Goal: Task Accomplishment & Management: Manage account settings

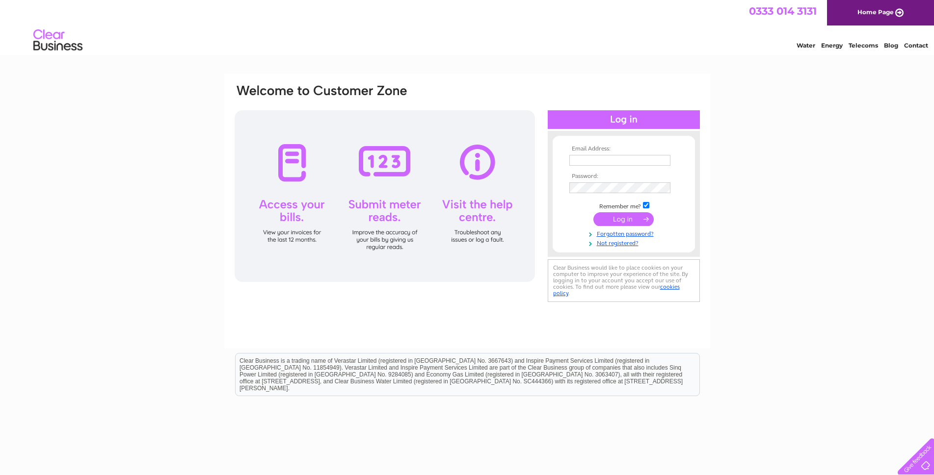
type input "[EMAIL_ADDRESS][DOMAIN_NAME]"
click at [621, 220] on input "submit" at bounding box center [623, 219] width 60 height 14
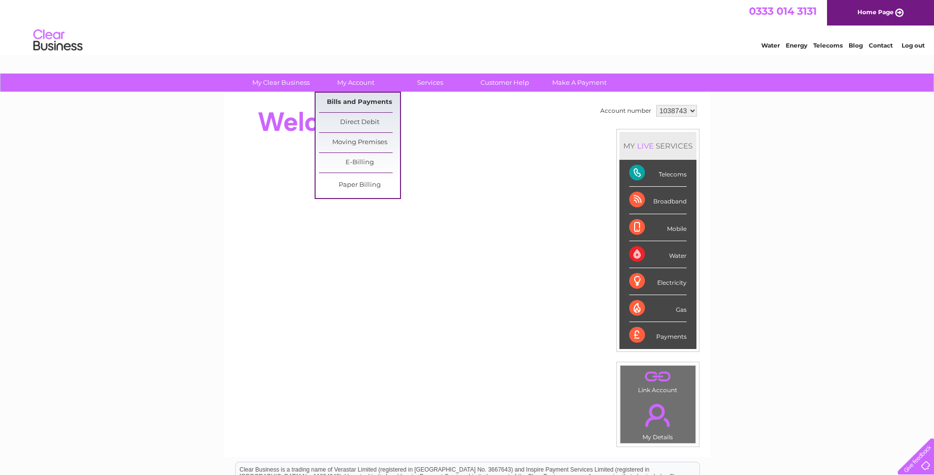
click at [352, 97] on link "Bills and Payments" at bounding box center [359, 103] width 81 height 20
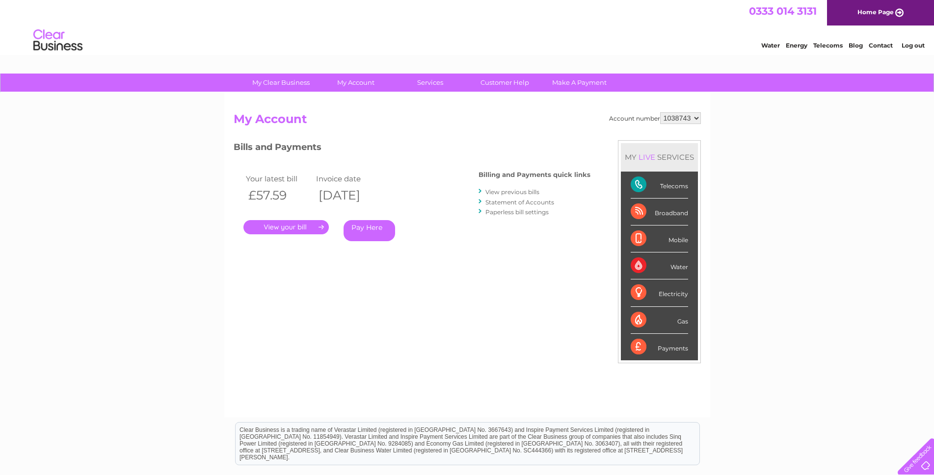
click at [518, 191] on link "View previous bills" at bounding box center [512, 191] width 54 height 7
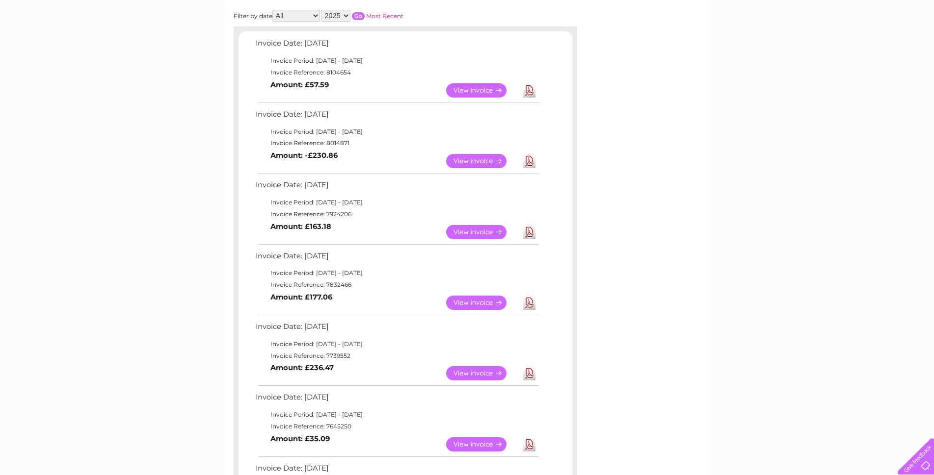
scroll to position [98, 0]
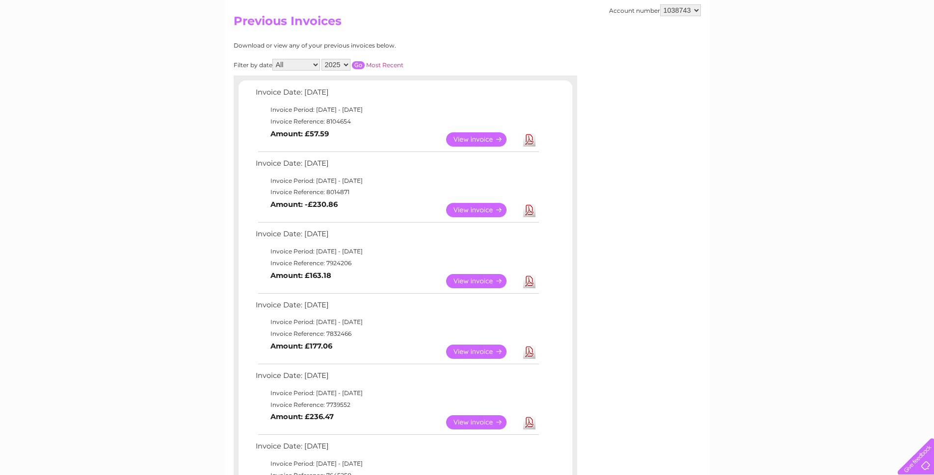
click at [475, 208] on link "View" at bounding box center [482, 210] width 72 height 14
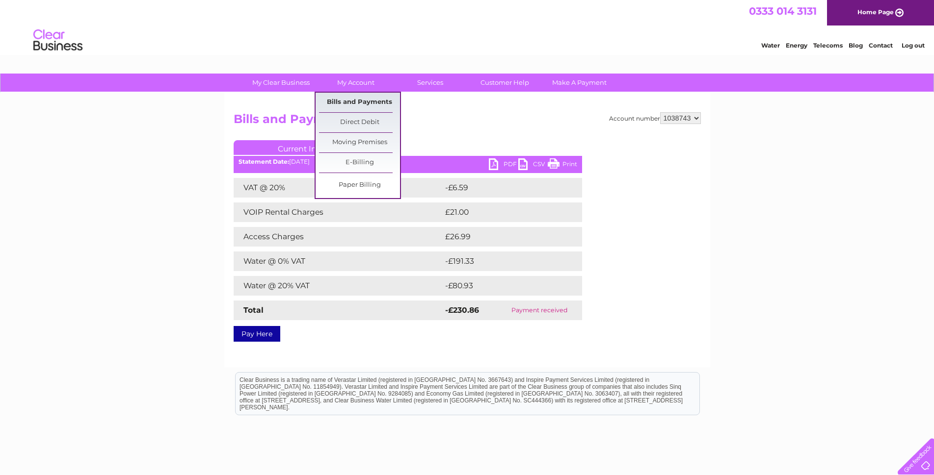
click at [354, 99] on link "Bills and Payments" at bounding box center [359, 103] width 81 height 20
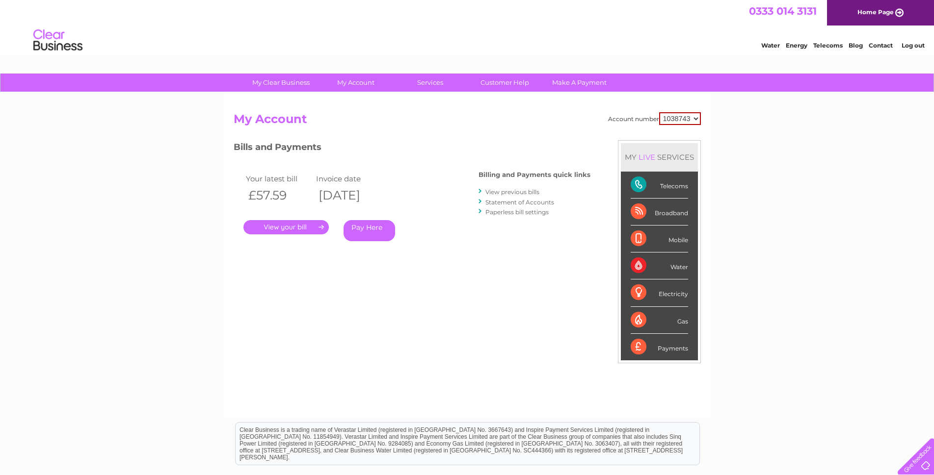
click at [501, 192] on link "View previous bills" at bounding box center [512, 191] width 54 height 7
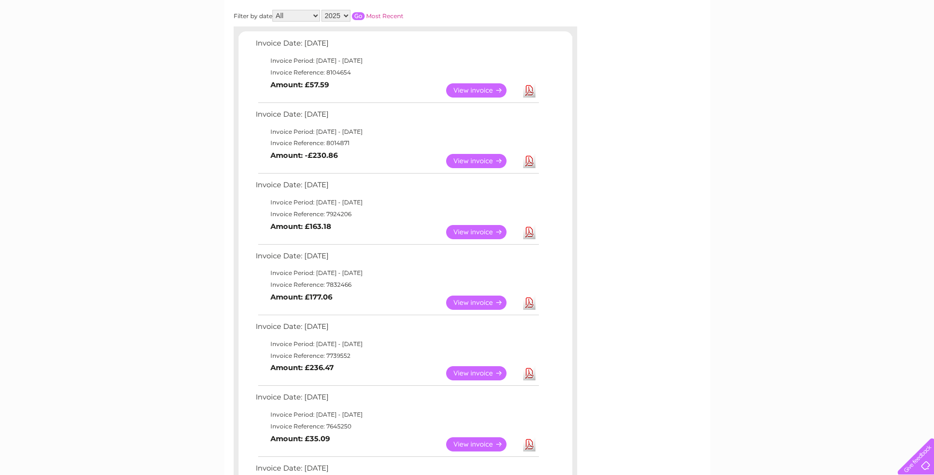
scroll to position [49, 0]
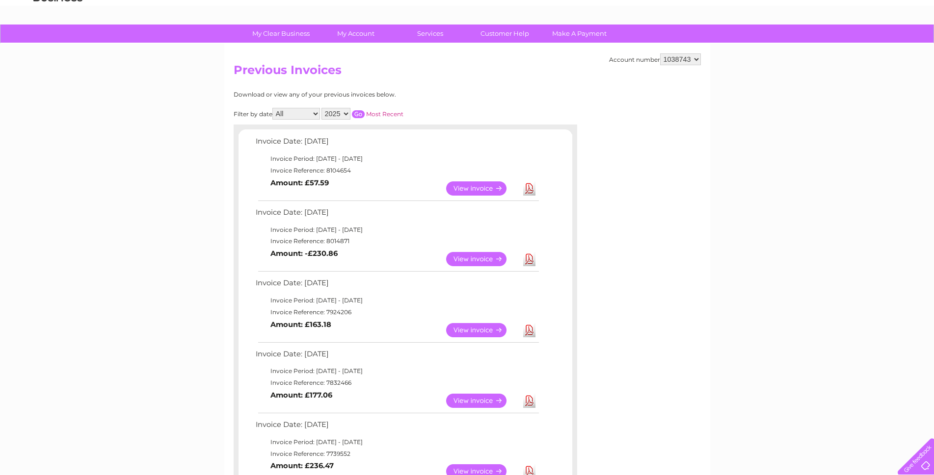
click at [477, 188] on link "View" at bounding box center [482, 189] width 72 height 14
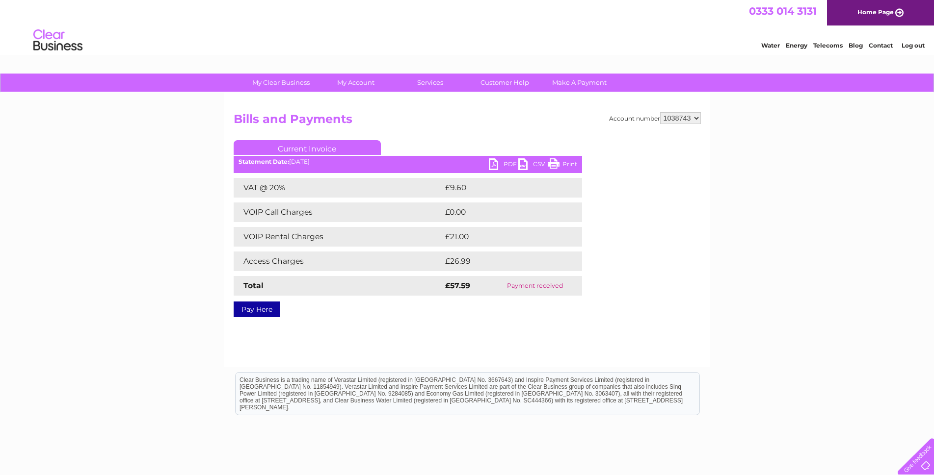
click at [492, 164] on link "PDF" at bounding box center [503, 165] width 29 height 14
click at [508, 163] on link "PDF" at bounding box center [503, 165] width 29 height 14
click at [697, 118] on select "1038743 1128635" at bounding box center [680, 118] width 41 height 12
select select "1128635"
click at [660, 112] on select "1038743 1128635" at bounding box center [680, 118] width 41 height 12
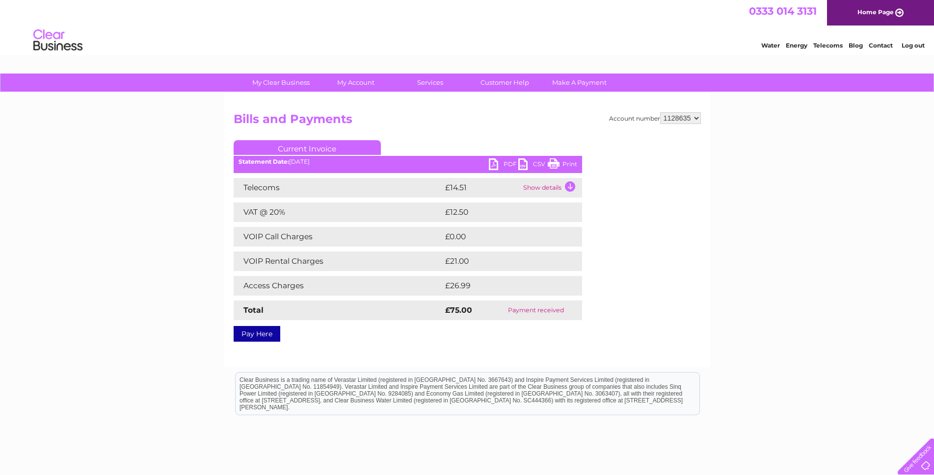
click at [507, 161] on link "PDF" at bounding box center [503, 165] width 29 height 14
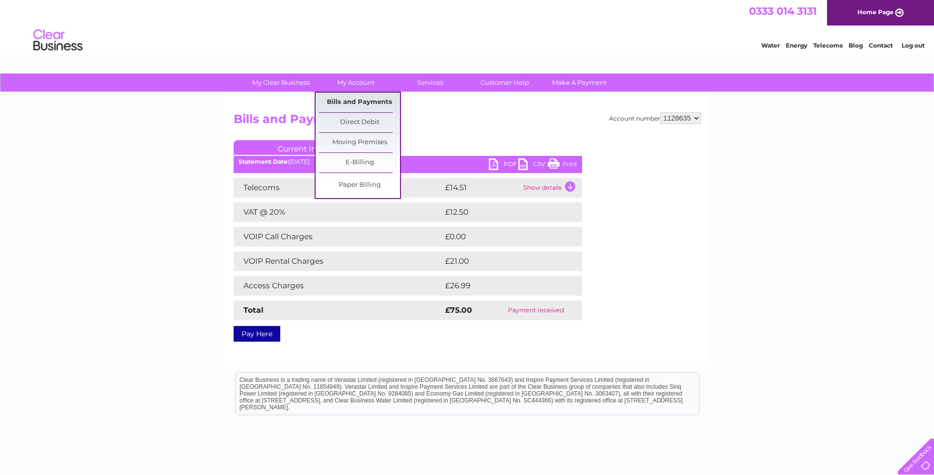
click at [359, 101] on link "Bills and Payments" at bounding box center [359, 103] width 81 height 20
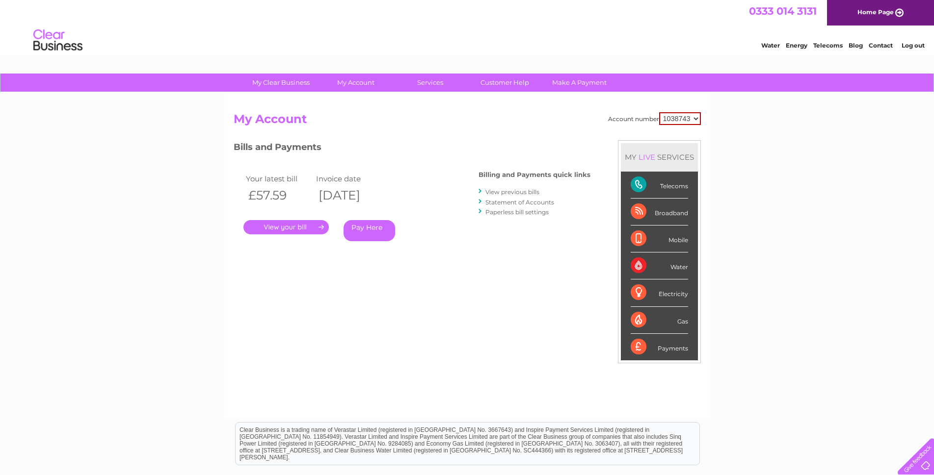
click at [693, 119] on select "1038743 1128635" at bounding box center [680, 118] width 42 height 13
select select "1128635"
click at [659, 112] on select "1038743 1128635" at bounding box center [680, 118] width 42 height 13
click at [500, 191] on link "View previous bills" at bounding box center [512, 191] width 54 height 7
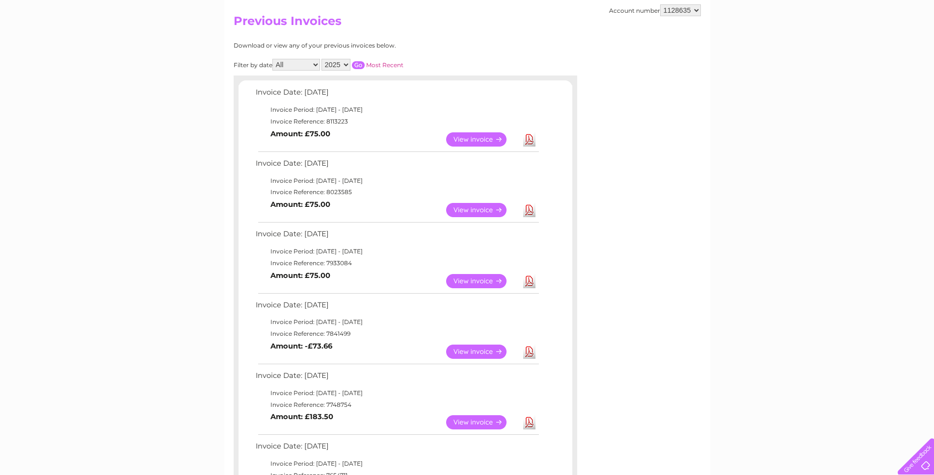
scroll to position [147, 0]
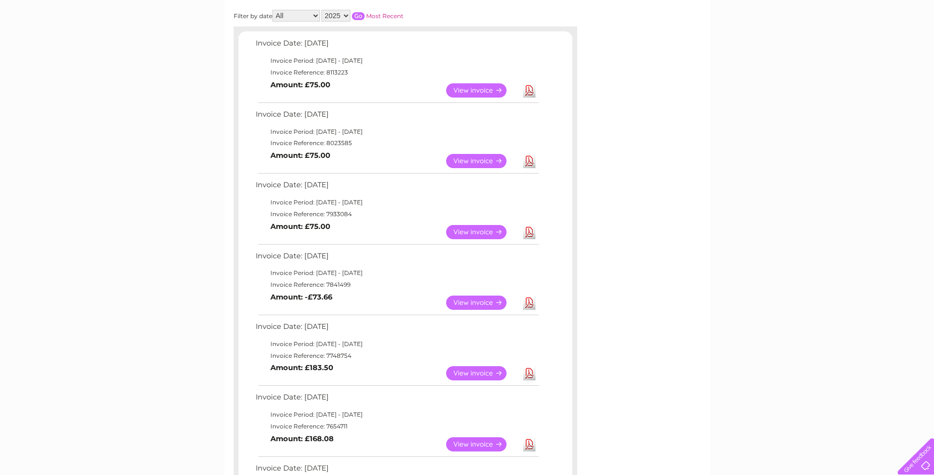
click at [473, 231] on link "View" at bounding box center [482, 232] width 72 height 14
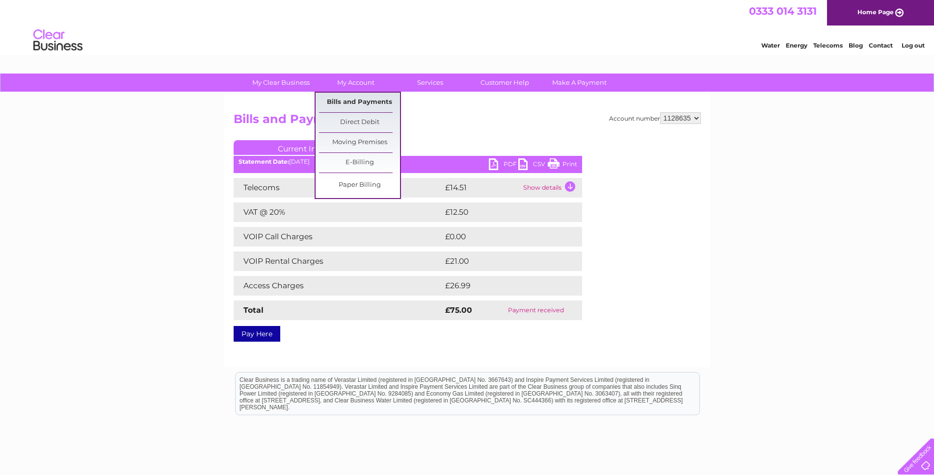
click at [364, 99] on link "Bills and Payments" at bounding box center [359, 103] width 81 height 20
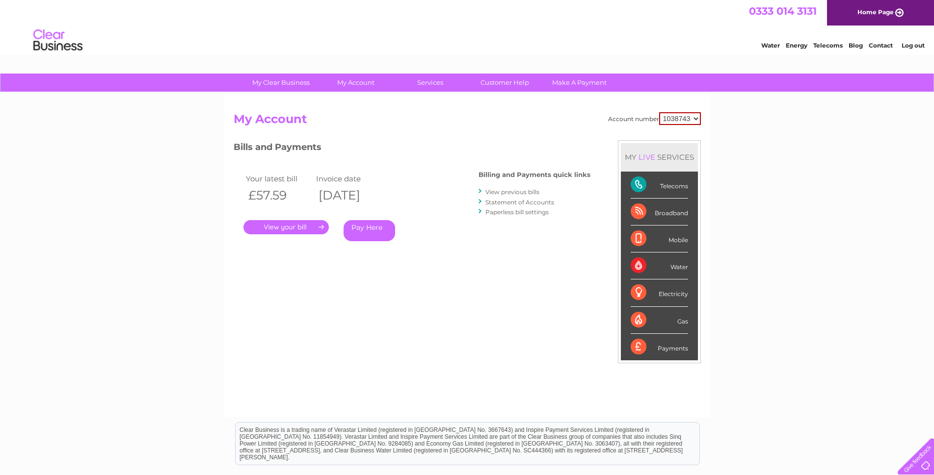
click at [510, 191] on link "View previous bills" at bounding box center [512, 191] width 54 height 7
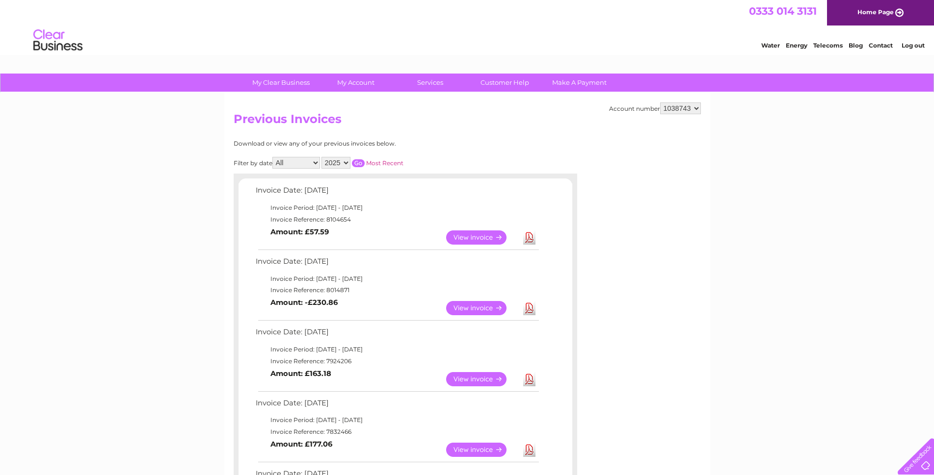
click at [697, 109] on select "1038743 1128635" at bounding box center [680, 109] width 41 height 12
select select "1128635"
click at [660, 103] on select "1038743 1128635" at bounding box center [680, 109] width 41 height 12
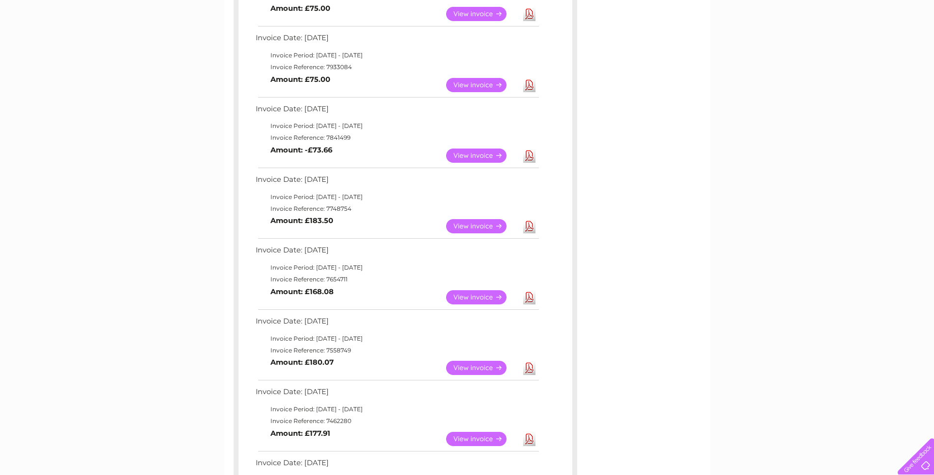
scroll to position [245, 0]
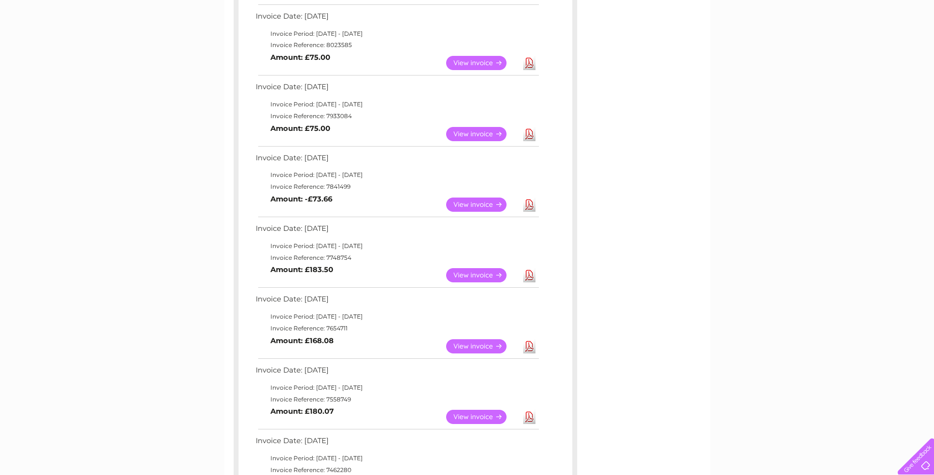
click at [474, 204] on link "View" at bounding box center [482, 205] width 72 height 14
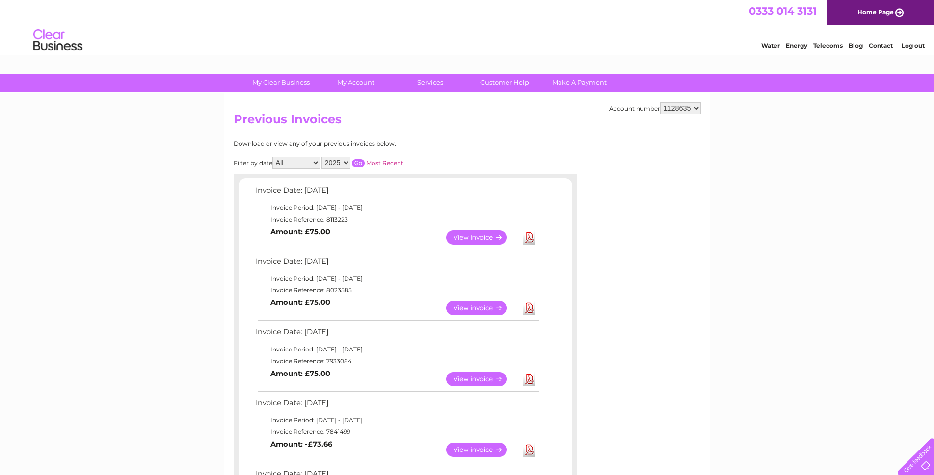
click at [461, 238] on link "View" at bounding box center [482, 238] width 72 height 14
